Goal: Use online tool/utility: Utilize a website feature to perform a specific function

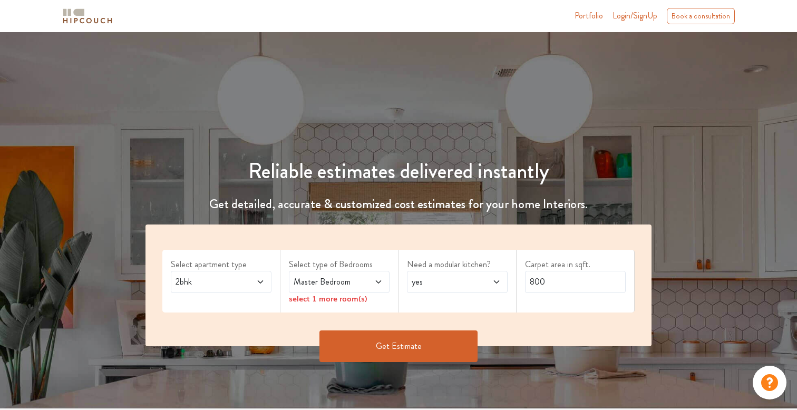
click at [261, 280] on icon at bounding box center [260, 282] width 8 height 8
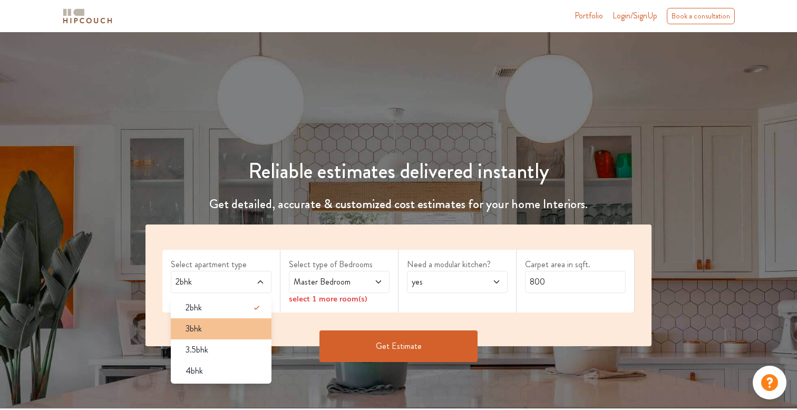
click at [220, 332] on div "3bhk" at bounding box center [224, 329] width 94 height 13
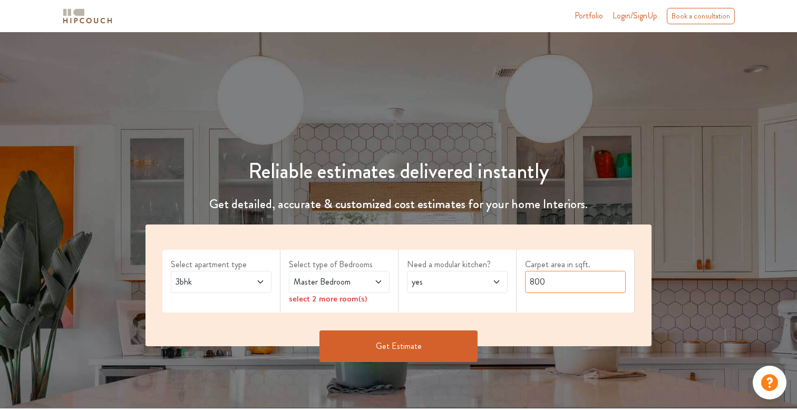
click at [554, 284] on input "800" at bounding box center [575, 282] width 101 height 22
type input "8"
type input "2316"
click at [346, 301] on div "select 2 more room(s)" at bounding box center [339, 298] width 101 height 11
click at [379, 280] on icon at bounding box center [378, 282] width 8 height 8
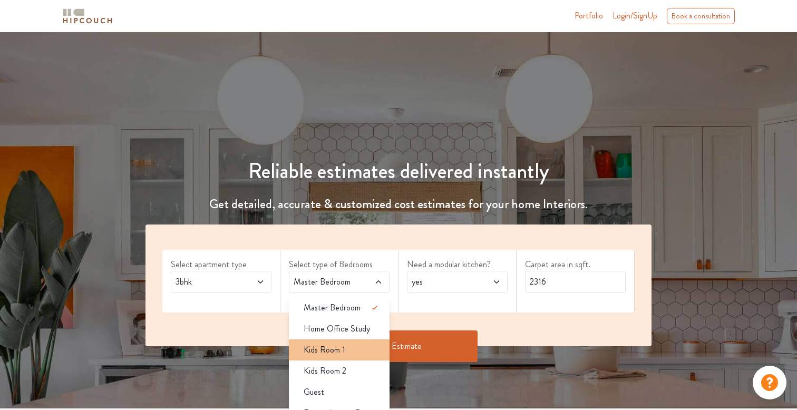
click at [364, 348] on div "Kids Room 1" at bounding box center [342, 350] width 94 height 13
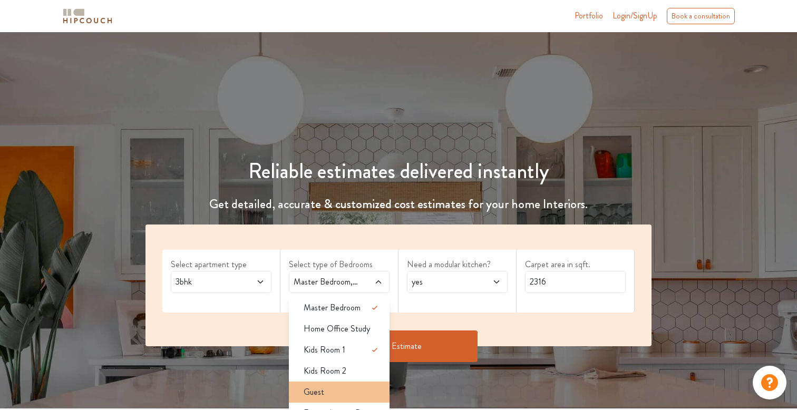
click at [352, 392] on div "Guest" at bounding box center [342, 392] width 94 height 13
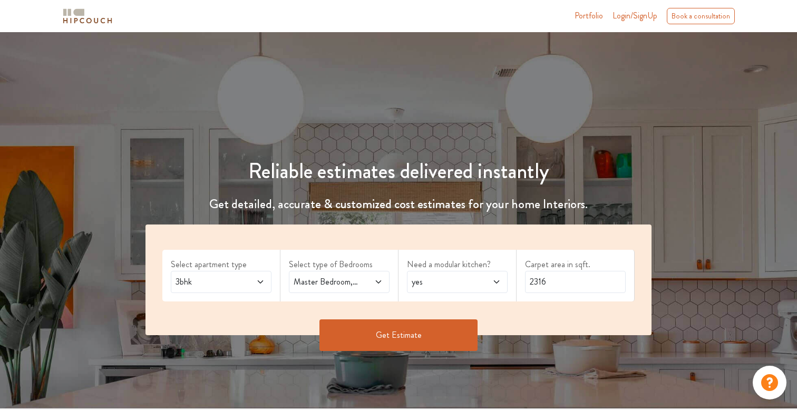
click at [395, 337] on button "Get Estimate" at bounding box center [399, 336] width 158 height 32
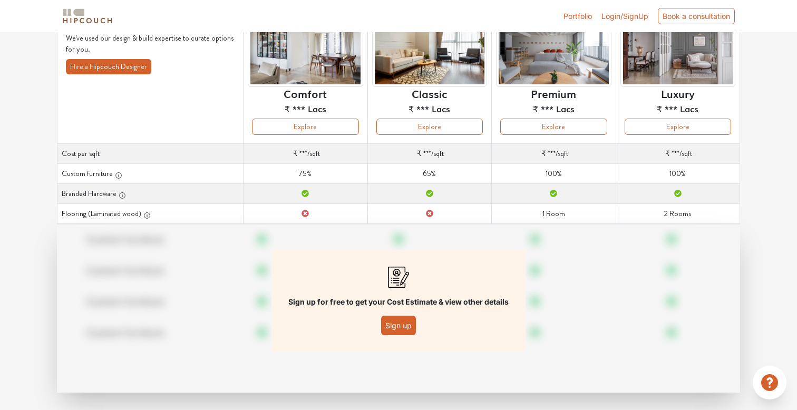
scroll to position [109, 0]
